Goal: Task Accomplishment & Management: Manage account settings

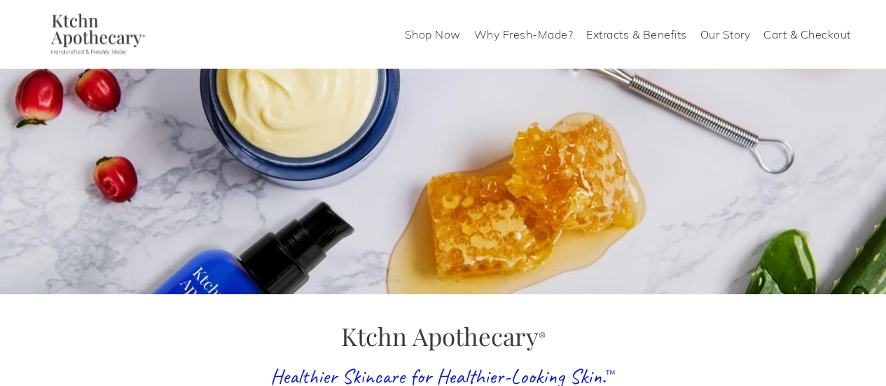
click at [431, 36] on link "Shop Now" at bounding box center [433, 34] width 56 height 22
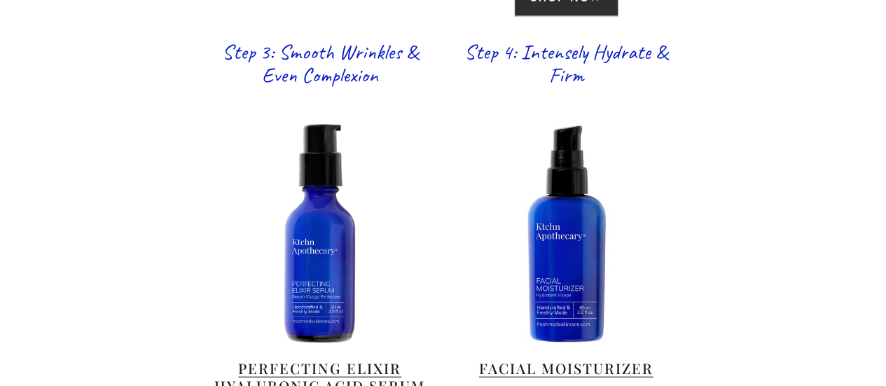
scroll to position [1402, 0]
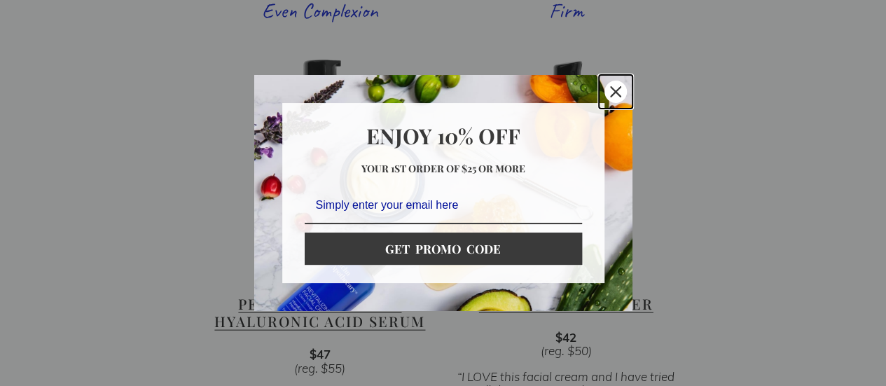
click at [619, 85] on div "Close" at bounding box center [616, 92] width 22 height 22
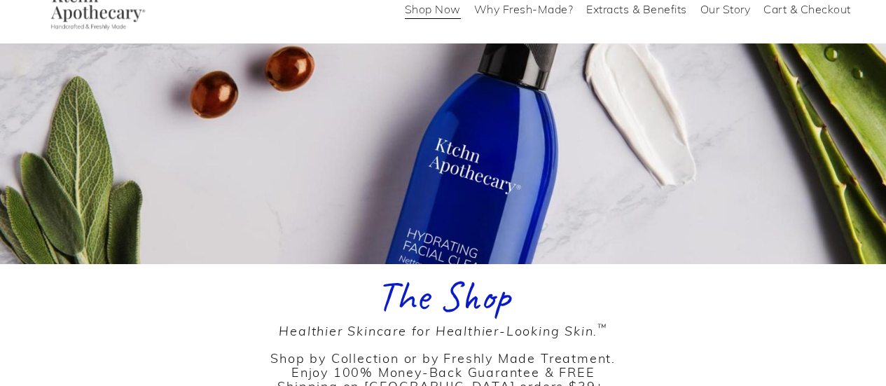
scroll to position [0, 0]
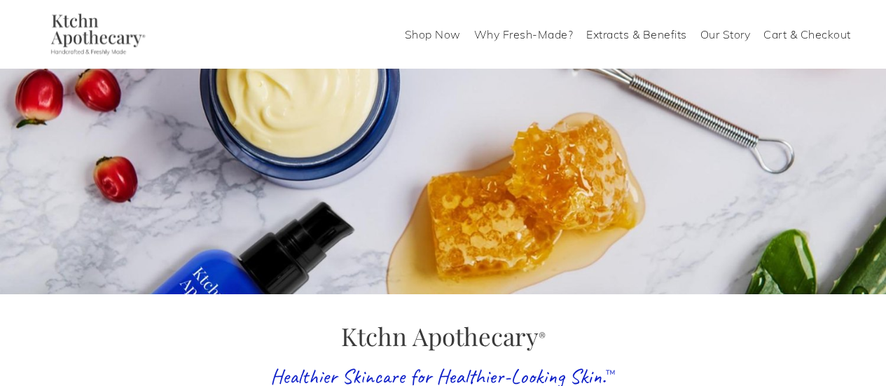
click at [781, 34] on link "Cart & Checkout" at bounding box center [808, 34] width 88 height 22
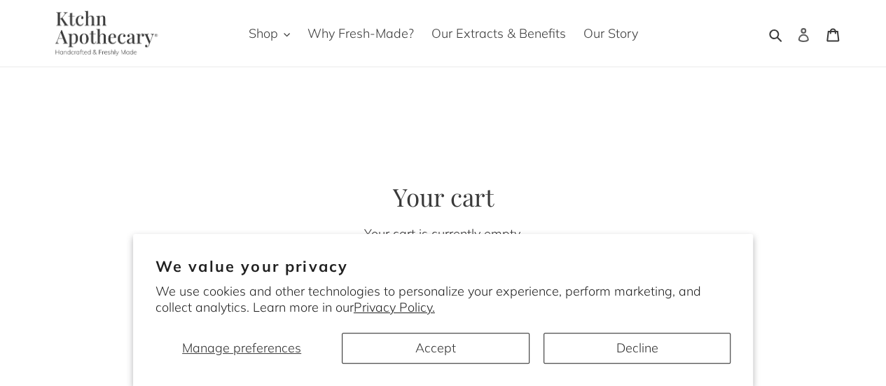
click at [804, 37] on icon at bounding box center [804, 35] width 14 height 14
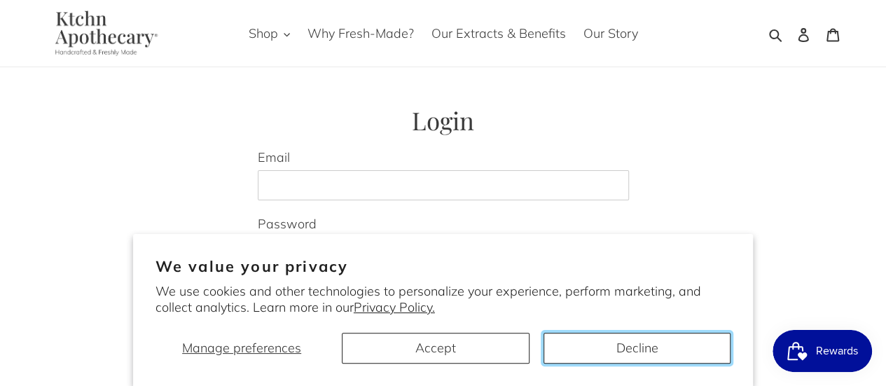
click at [631, 354] on button "Decline" at bounding box center [637, 348] width 187 height 31
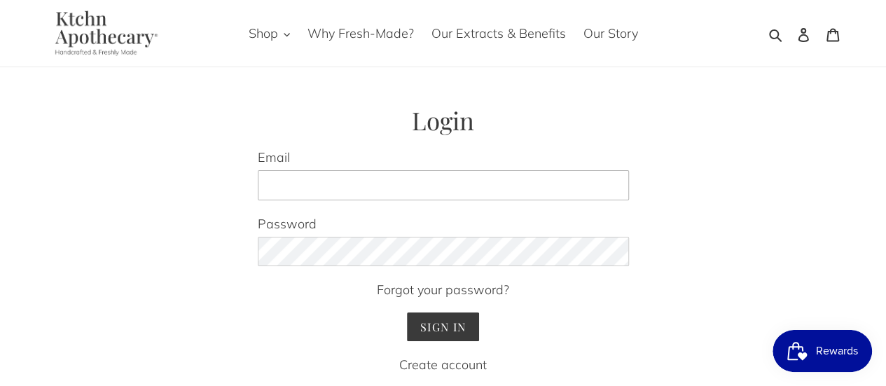
click at [381, 186] on input "Email" at bounding box center [443, 185] width 371 height 31
type input "snsjel@gmail.com"
click at [407, 313] on input "Sign In" at bounding box center [443, 327] width 72 height 29
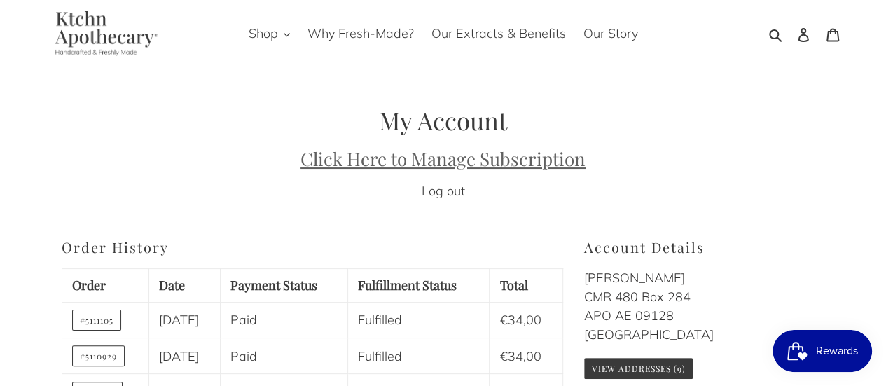
click at [439, 163] on u "Click Here to Manage Subscription" at bounding box center [443, 158] width 285 height 25
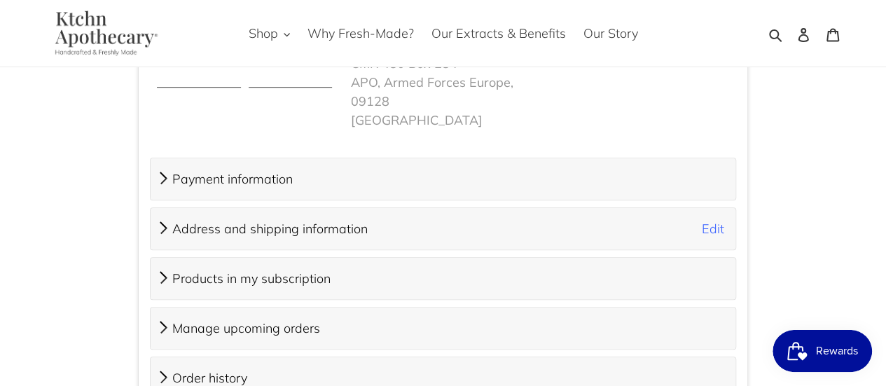
scroll to position [580, 0]
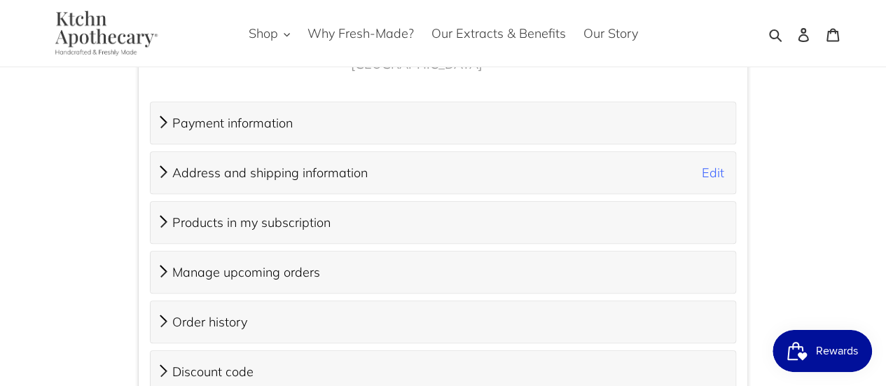
click at [174, 314] on span "Order history" at bounding box center [209, 322] width 75 height 16
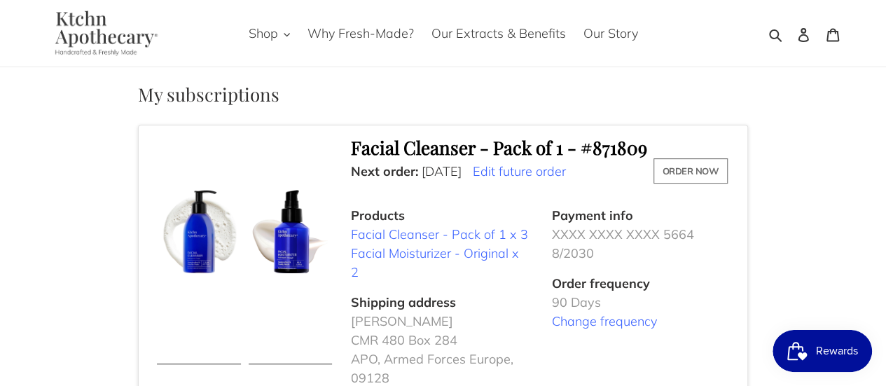
scroll to position [160, 0]
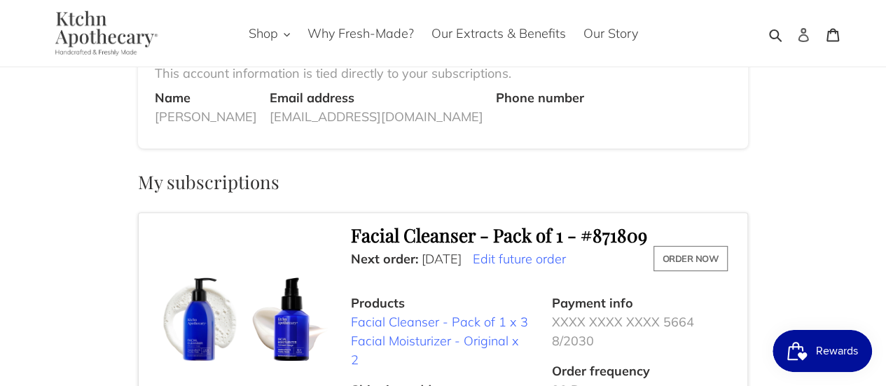
click at [799, 44] on link "Account" at bounding box center [803, 33] width 29 height 33
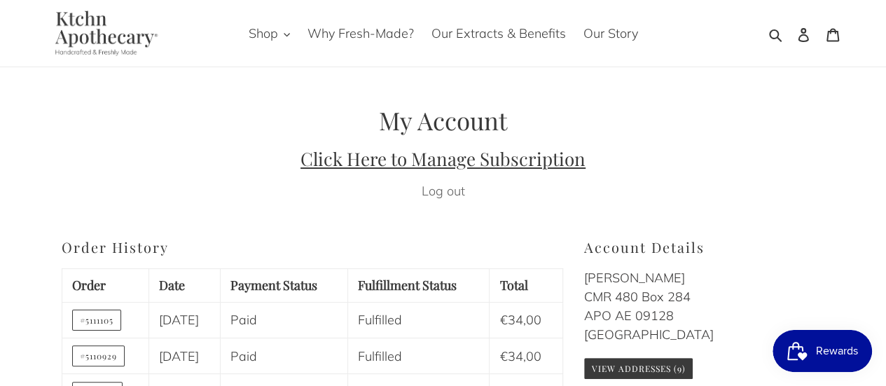
click at [458, 194] on link "Log out" at bounding box center [443, 191] width 43 height 16
